Goal: Use online tool/utility: Utilize a website feature to perform a specific function

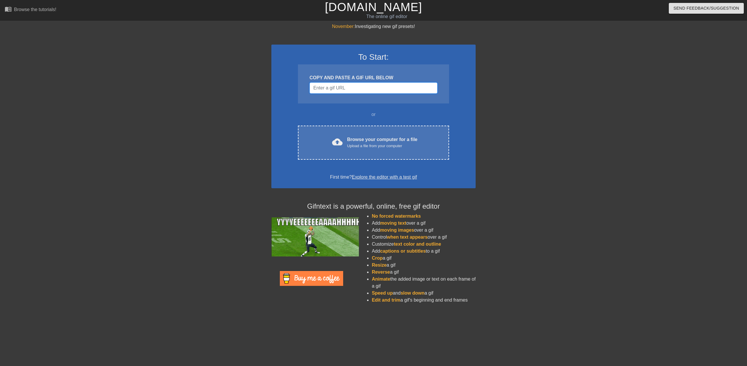
click at [346, 87] on input "Username" at bounding box center [374, 88] width 128 height 11
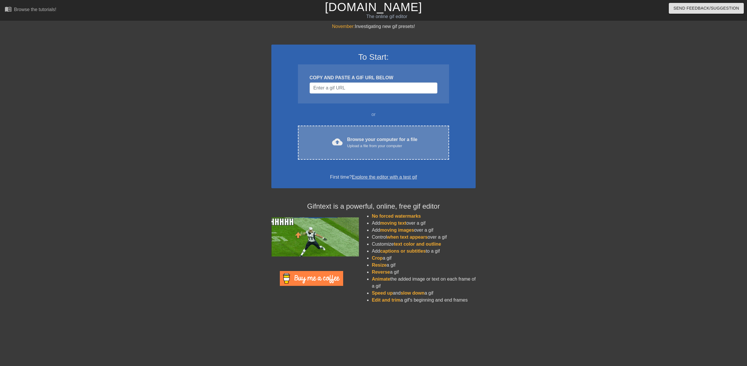
click at [357, 131] on div "cloud_upload Browse your computer for a file Upload a file from your computer C…" at bounding box center [373, 143] width 151 height 34
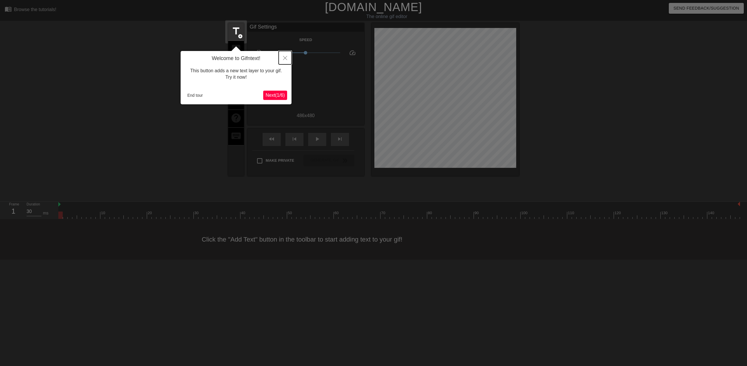
click at [285, 60] on button "Close" at bounding box center [285, 57] width 13 height 13
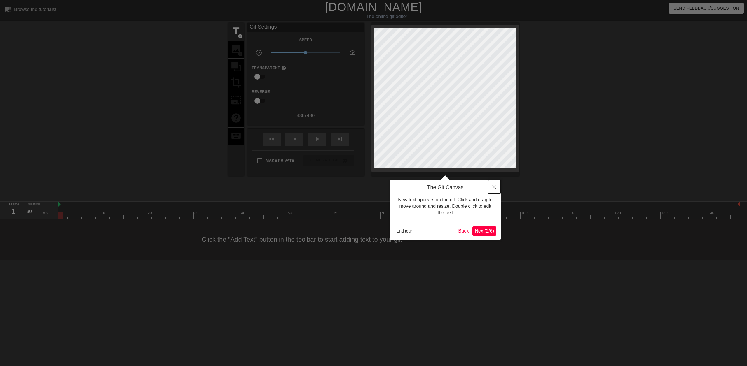
click at [493, 185] on button "Close" at bounding box center [494, 186] width 13 height 13
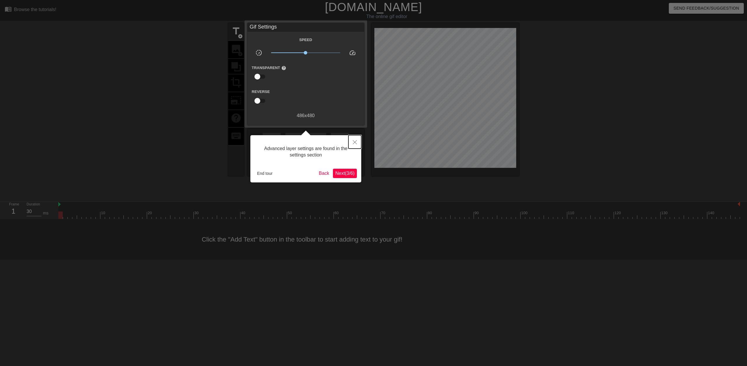
click at [354, 142] on icon "Close" at bounding box center [355, 142] width 4 height 4
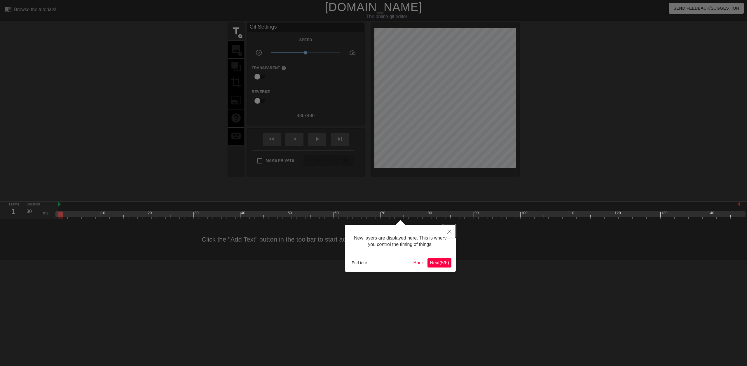
click at [454, 226] on button "Close" at bounding box center [449, 231] width 13 height 13
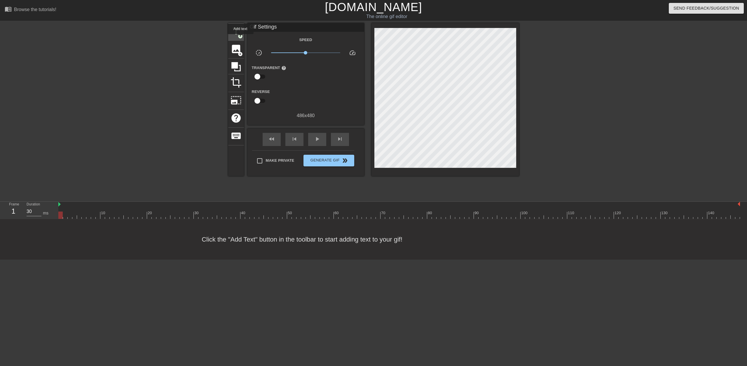
click at [240, 38] on span "add_circle" at bounding box center [240, 36] width 5 height 5
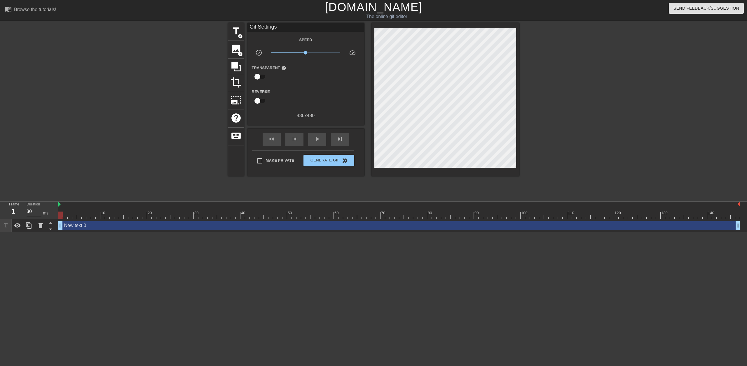
click at [244, 46] on div "title add_circle image add_circle crop photo_size_select_large help keyboard Gi…" at bounding box center [373, 99] width 291 height 153
click at [237, 48] on span "image" at bounding box center [235, 48] width 11 height 11
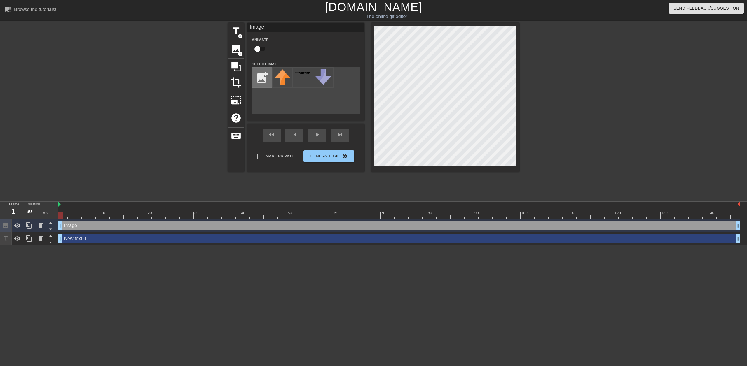
click at [257, 80] on input "file" at bounding box center [262, 78] width 20 height 20
type input "C:\fakepath\Black.png"
click at [280, 80] on img at bounding box center [282, 77] width 16 height 16
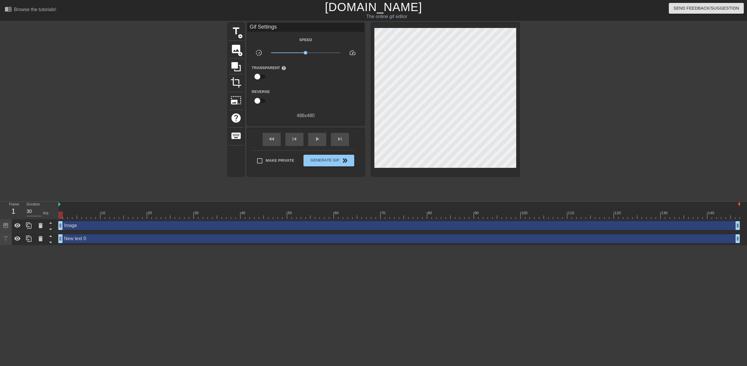
click at [579, 60] on div at bounding box center [570, 110] width 88 height 175
click at [543, 111] on div at bounding box center [570, 110] width 88 height 175
click at [239, 31] on span "title" at bounding box center [235, 31] width 11 height 11
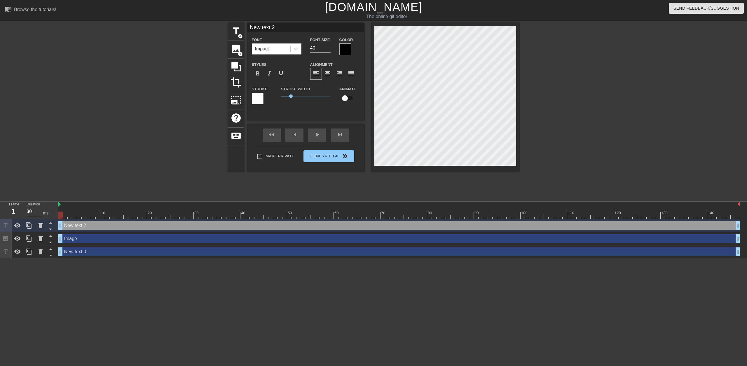
drag, startPoint x: 281, startPoint y: 28, endPoint x: 184, endPoint y: 34, distance: 97.0
click at [184, 34] on div "title add_circle image add_circle crop photo_size_select_large help keyboard Ne…" at bounding box center [373, 110] width 747 height 175
type input "%"
type input "500 addons"
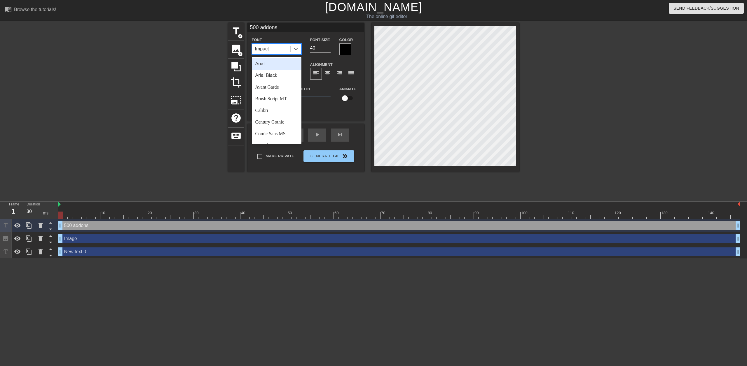
click at [282, 53] on div "Impact" at bounding box center [271, 49] width 38 height 11
click at [262, 63] on div "Arial" at bounding box center [277, 64] width 50 height 12
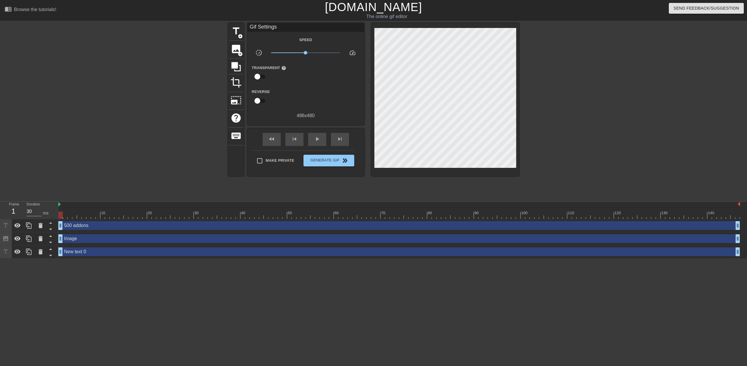
click at [547, 71] on div at bounding box center [570, 110] width 88 height 175
click at [259, 76] on input "checkbox" at bounding box center [257, 76] width 33 height 11
click at [259, 76] on input "checkbox" at bounding box center [262, 76] width 33 height 11
checkbox input "false"
click at [333, 160] on span "Generate Gif double_arrow" at bounding box center [329, 160] width 46 height 7
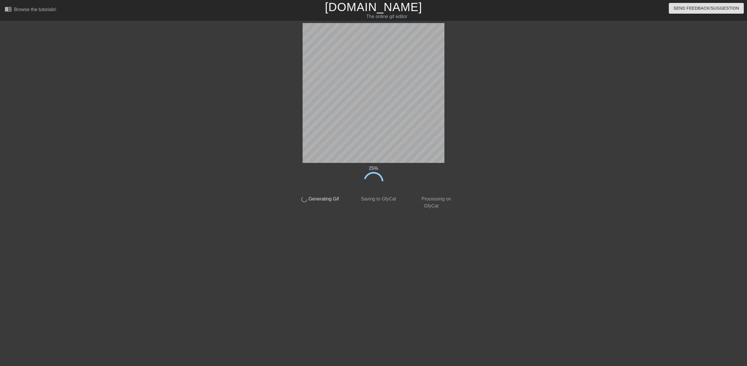
drag, startPoint x: 398, startPoint y: 282, endPoint x: 421, endPoint y: 20, distance: 263.0
click at [569, 183] on div "27 % done Generating Gif done Saving to GfyCat done Processing on GfyCat title …" at bounding box center [373, 116] width 747 height 187
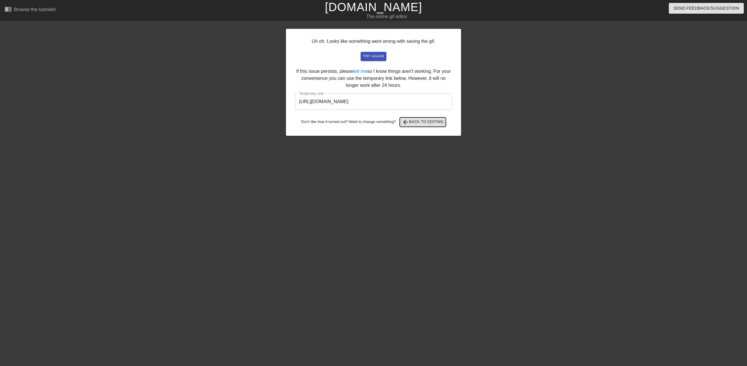
click at [433, 120] on span "arrow_back Back to Editing" at bounding box center [423, 122] width 42 height 7
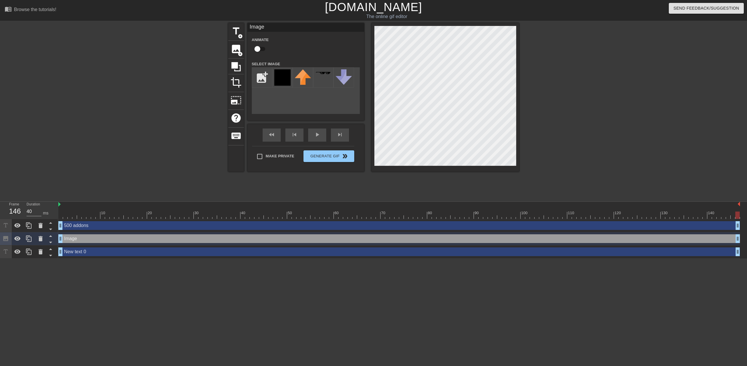
click at [560, 75] on div at bounding box center [570, 110] width 88 height 175
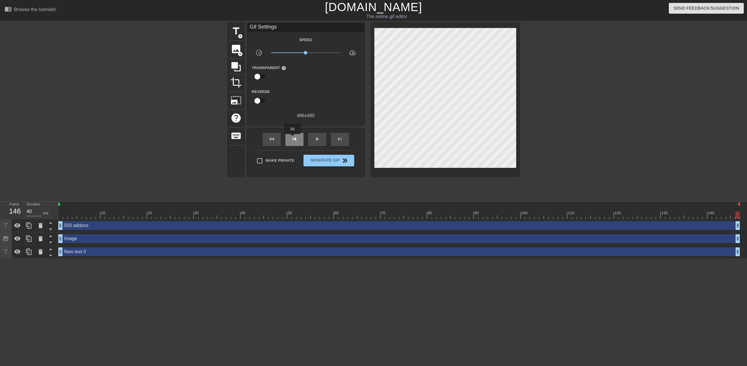
click at [292, 138] on span "skip_previous" at bounding box center [294, 139] width 7 height 7
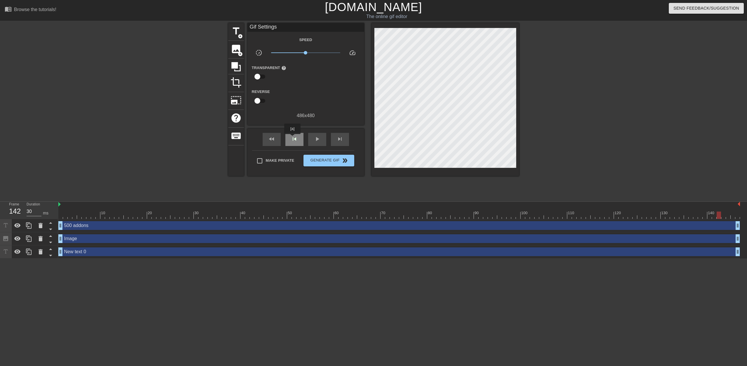
click at [292, 138] on span "skip_previous" at bounding box center [294, 139] width 7 height 7
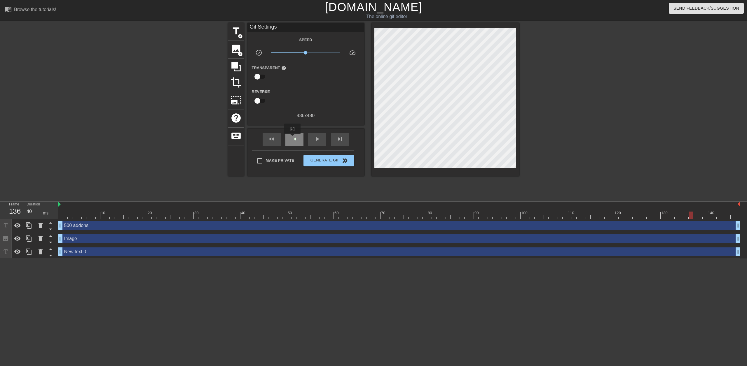
click at [292, 138] on span "skip_previous" at bounding box center [294, 139] width 7 height 7
type input "30"
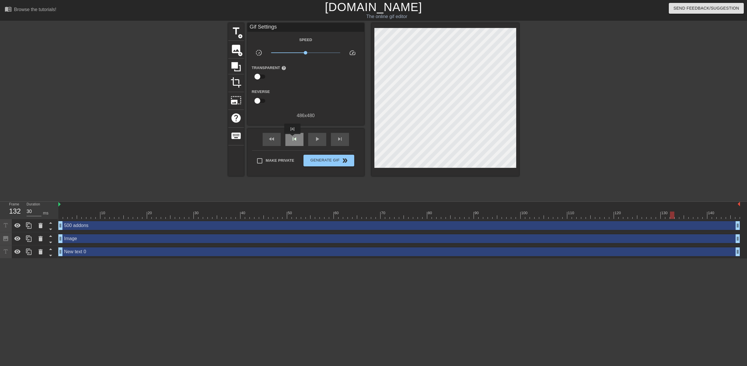
click at [292, 138] on span "skip_previous" at bounding box center [294, 139] width 7 height 7
click at [235, 46] on span "image" at bounding box center [235, 48] width 11 height 11
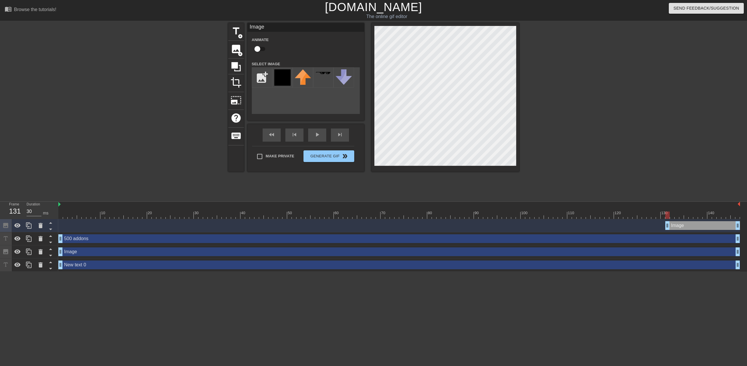
drag, startPoint x: 373, startPoint y: 28, endPoint x: 305, endPoint y: 98, distance: 97.8
click at [305, 98] on div "add_photo_alternate" at bounding box center [306, 90] width 108 height 47
click at [374, 183] on div "title add_circle image add_circle crop photo_size_select_large help keyboard Im…" at bounding box center [373, 110] width 291 height 175
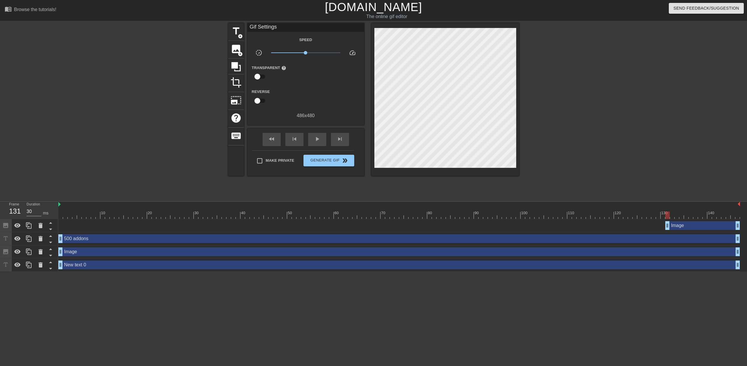
click at [560, 135] on div at bounding box center [570, 110] width 88 height 175
click at [236, 50] on span "image" at bounding box center [235, 48] width 11 height 11
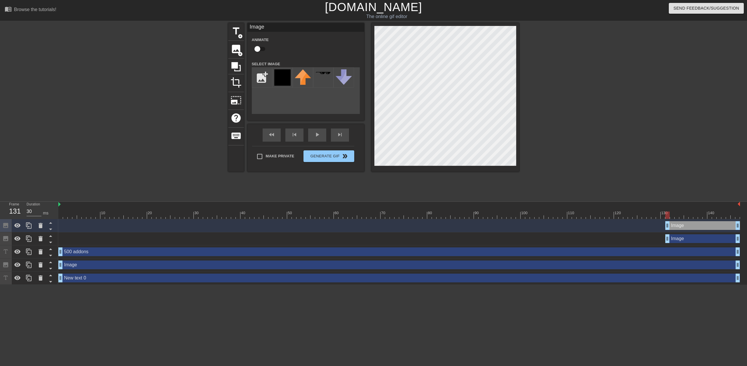
click at [356, 191] on div "title add_circle image add_circle crop photo_size_select_large help keyboard Im…" at bounding box center [373, 110] width 291 height 175
click at [266, 71] on input "file" at bounding box center [262, 78] width 20 height 20
type input "C:\fakepath\4000_514.jpg"
click at [282, 78] on img at bounding box center [282, 73] width 16 height 9
click at [587, 108] on div at bounding box center [570, 110] width 88 height 175
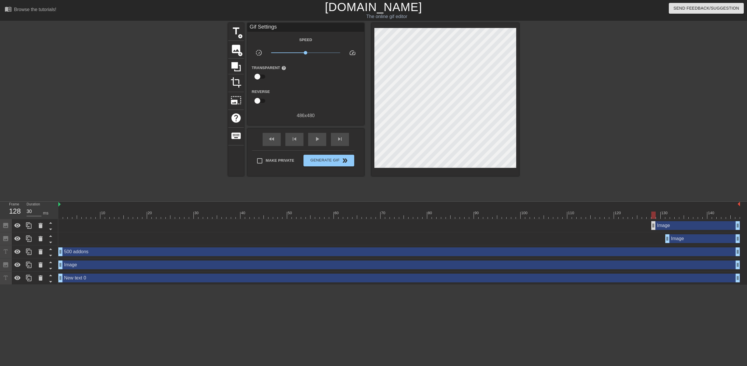
drag, startPoint x: 667, startPoint y: 224, endPoint x: 653, endPoint y: 226, distance: 14.1
drag, startPoint x: 650, startPoint y: 216, endPoint x: 746, endPoint y: 226, distance: 97.1
click at [746, 226] on div "10 20 30 40 50 60 70 80 90 100 110 120 130 140 Image drag_handle drag_handle Im…" at bounding box center [402, 243] width 689 height 83
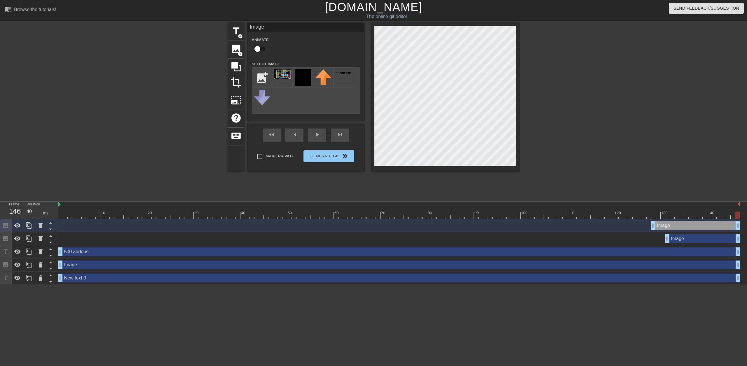
click at [519, 144] on div at bounding box center [445, 97] width 148 height 149
click at [577, 128] on div at bounding box center [570, 110] width 88 height 175
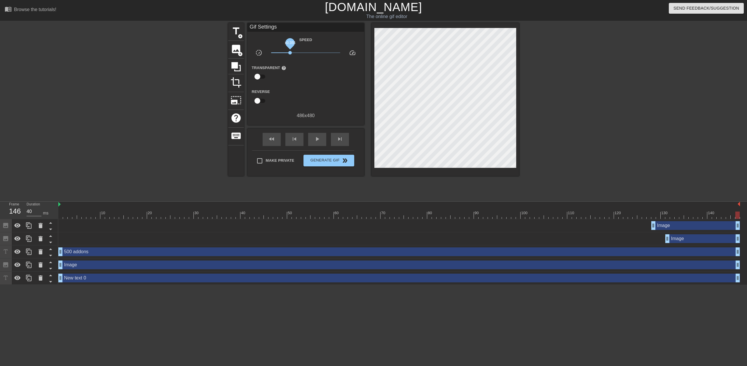
drag, startPoint x: 305, startPoint y: 52, endPoint x: 290, endPoint y: 54, distance: 15.1
click at [290, 54] on span "x0.355" at bounding box center [290, 53] width 4 height 4
click at [343, 139] on span "skip_next" at bounding box center [339, 139] width 7 height 7
click at [274, 138] on span "fast_rewind" at bounding box center [271, 139] width 7 height 7
drag, startPoint x: 342, startPoint y: 138, endPoint x: 323, endPoint y: 140, distance: 19.3
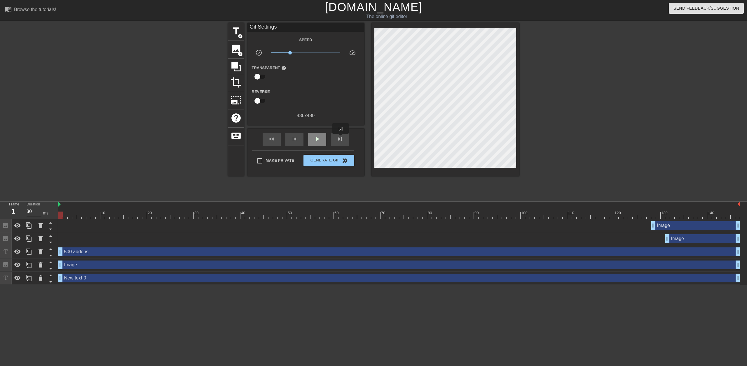
click at [336, 138] on span "skip_next" at bounding box center [339, 139] width 7 height 7
click at [340, 139] on span "skip_next" at bounding box center [339, 139] width 7 height 7
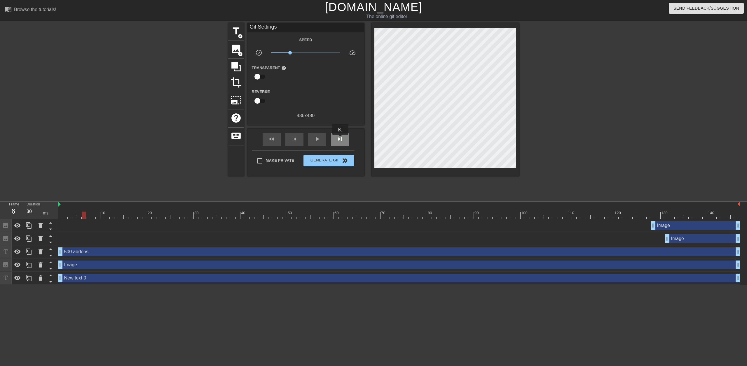
click at [340, 139] on span "skip_next" at bounding box center [339, 139] width 7 height 7
click at [319, 139] on span "play_arrow" at bounding box center [317, 139] width 7 height 7
click at [319, 139] on span "pause" at bounding box center [317, 139] width 7 height 7
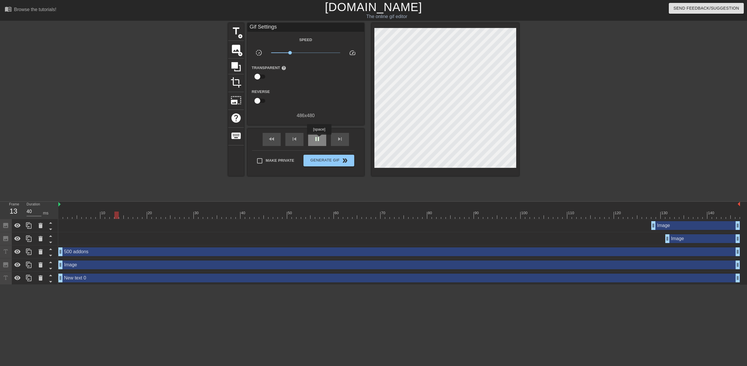
type input "30"
click at [319, 139] on span "pause" at bounding box center [317, 139] width 7 height 7
click at [334, 161] on span "Generate Gif double_arrow" at bounding box center [329, 160] width 46 height 7
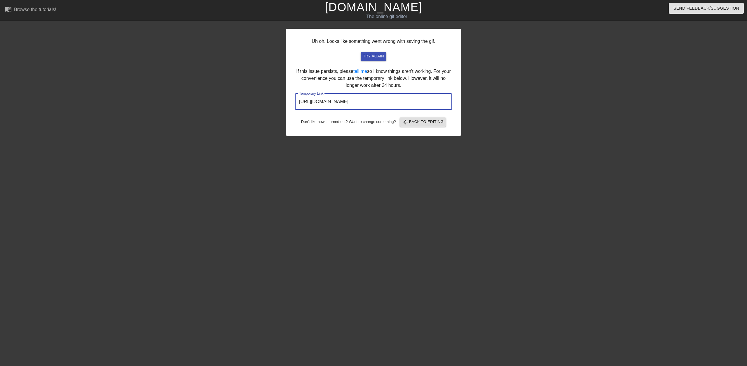
drag, startPoint x: 440, startPoint y: 104, endPoint x: 281, endPoint y: 100, distance: 159.4
click at [281, 100] on div "Uh oh. Looks like something went wrong with saving the gif. try again If this i…" at bounding box center [373, 110] width 747 height 175
